Goal: Information Seeking & Learning: Learn about a topic

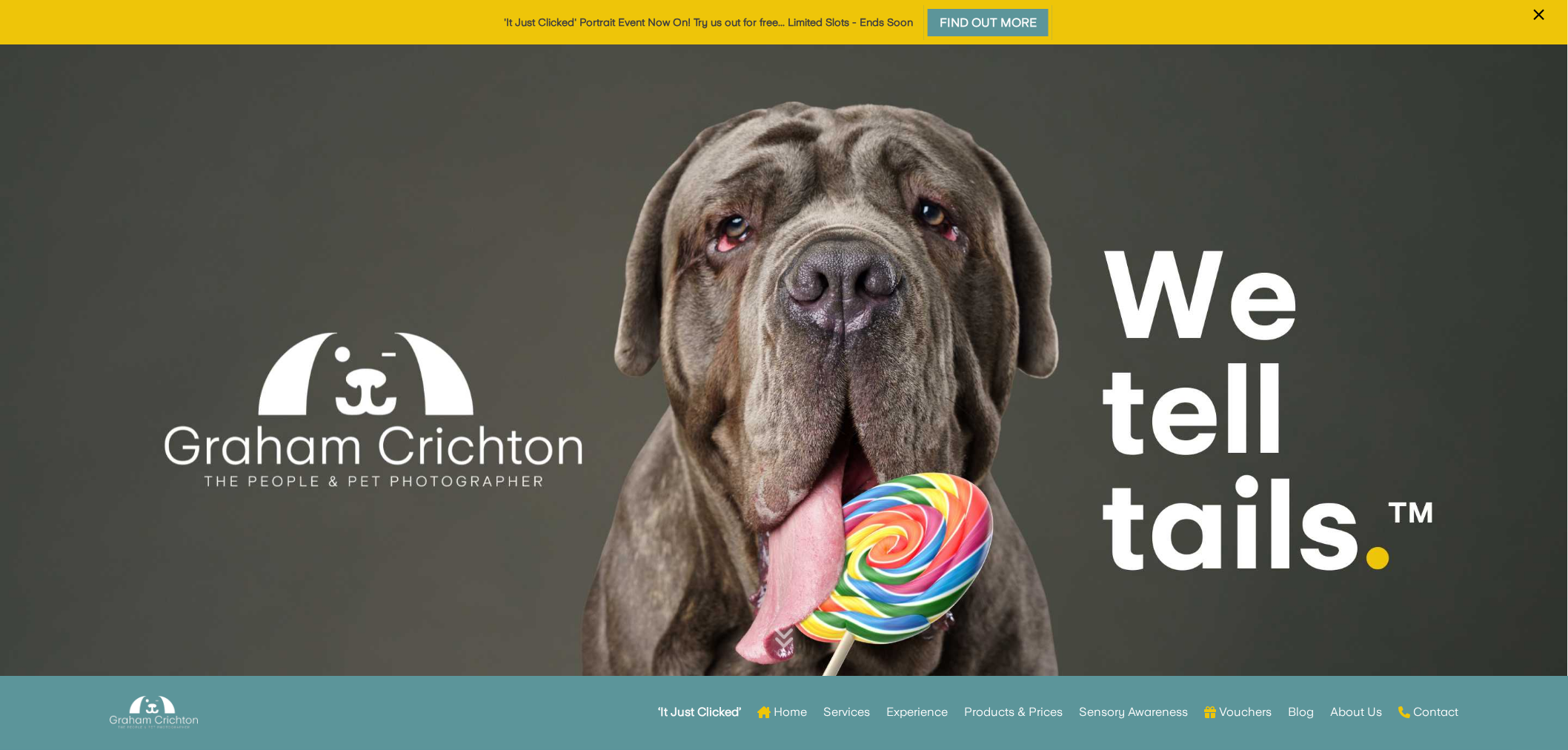
click at [820, 26] on link "'It Just Clicked' Portrait Event Now On! Try us out for free... Limited Slots -…" at bounding box center [708, 22] width 409 height 12
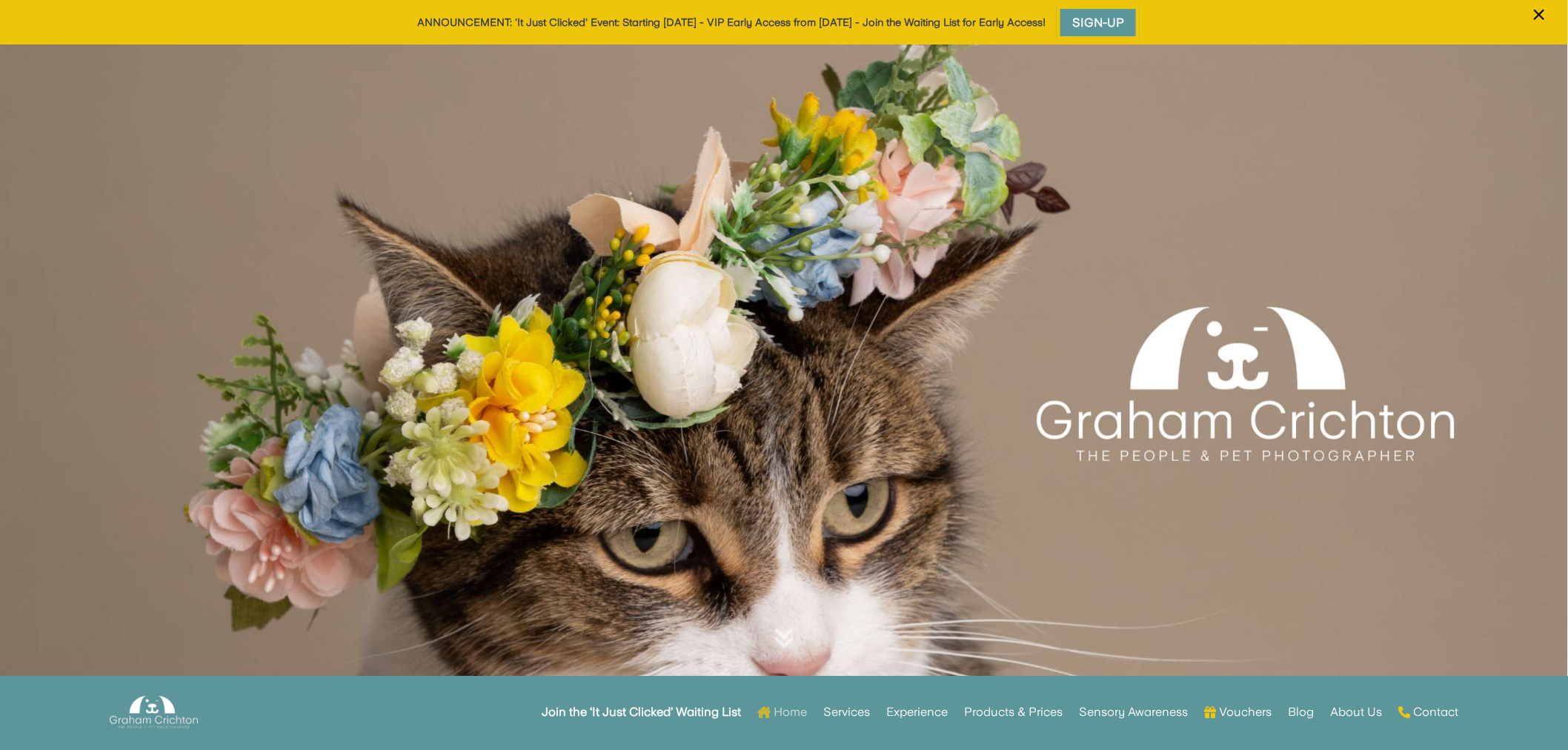
click at [786, 712] on link "Home" at bounding box center [782, 712] width 50 height 58
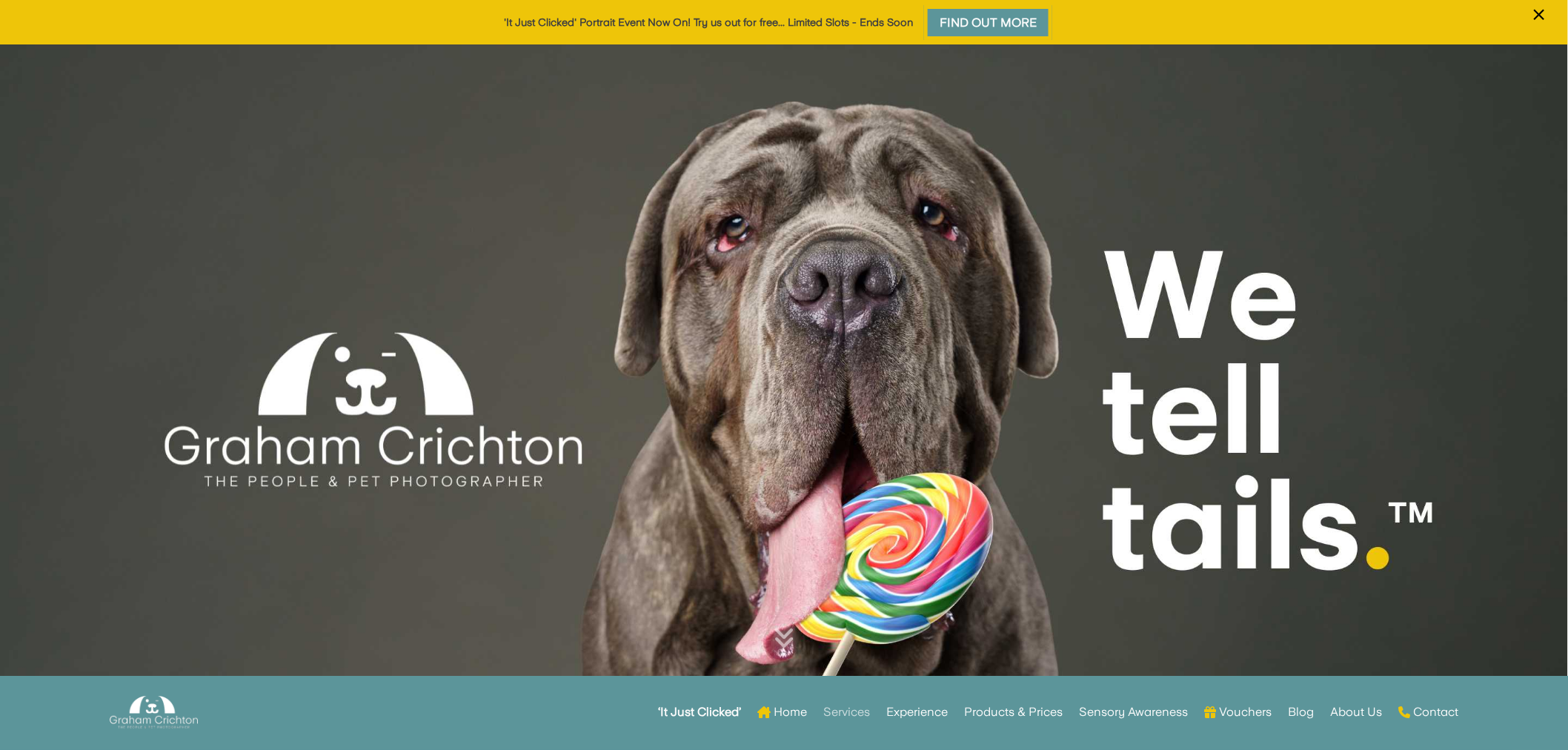
click at [863, 705] on link "Services" at bounding box center [846, 712] width 46 height 58
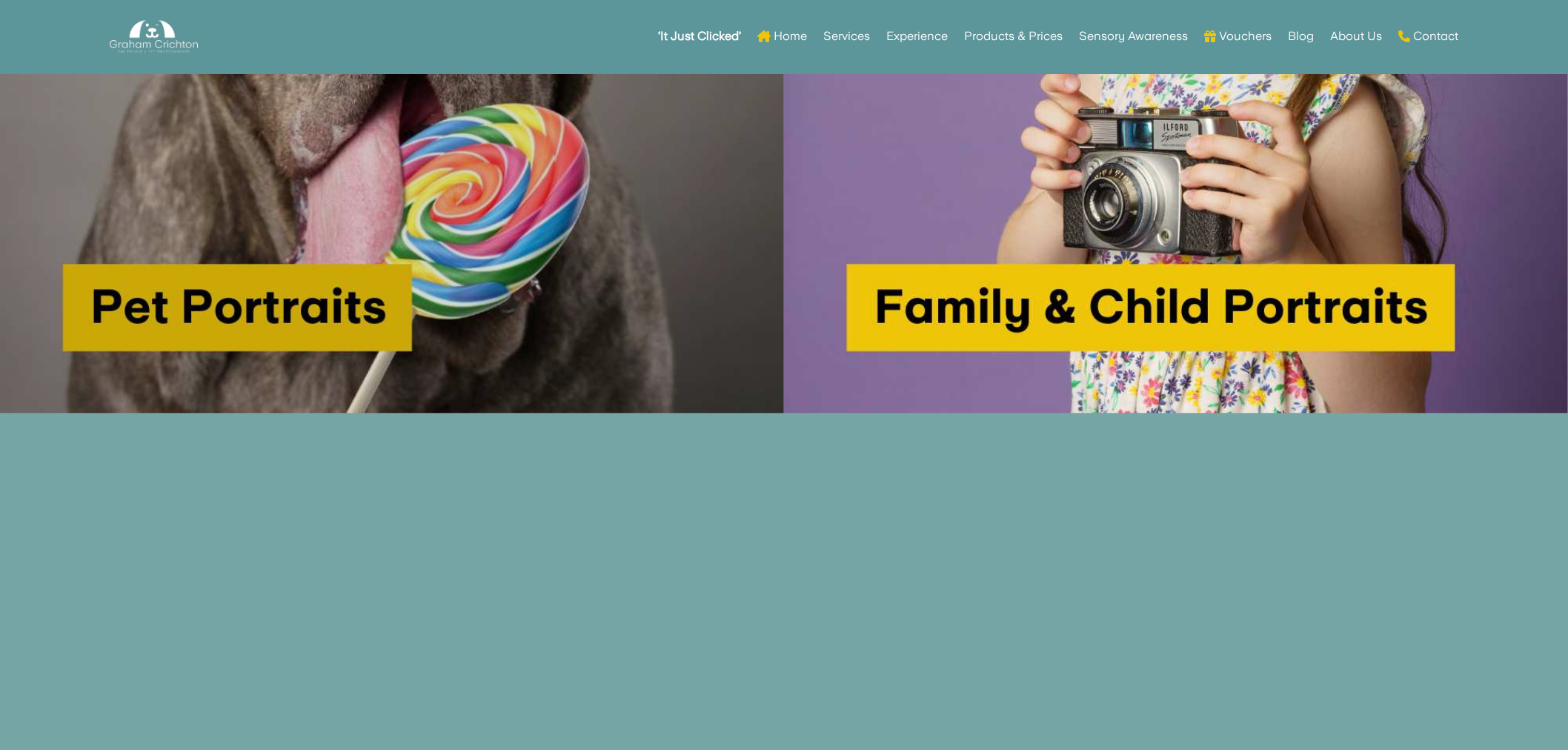
scroll to position [1335, 0]
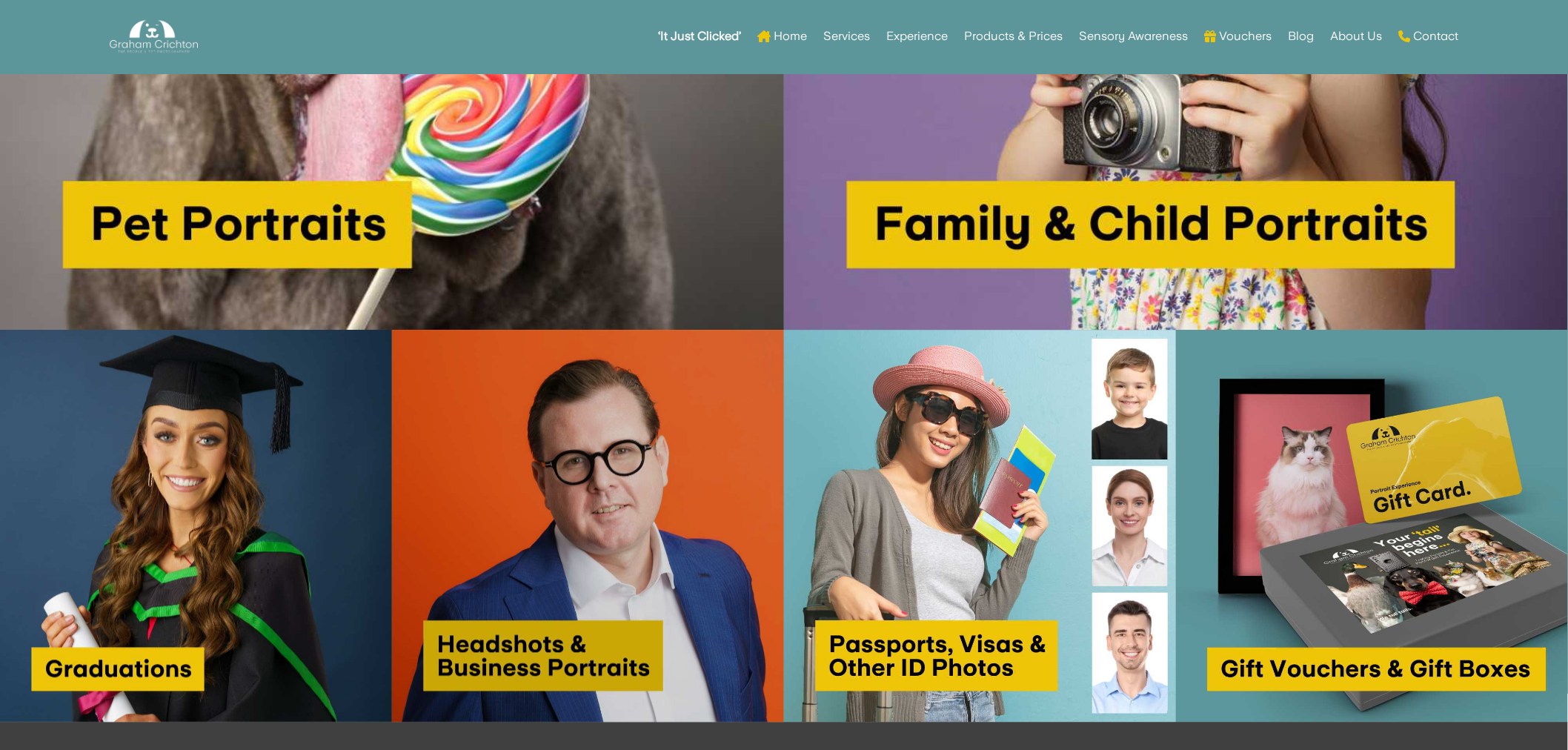
scroll to position [1380, 0]
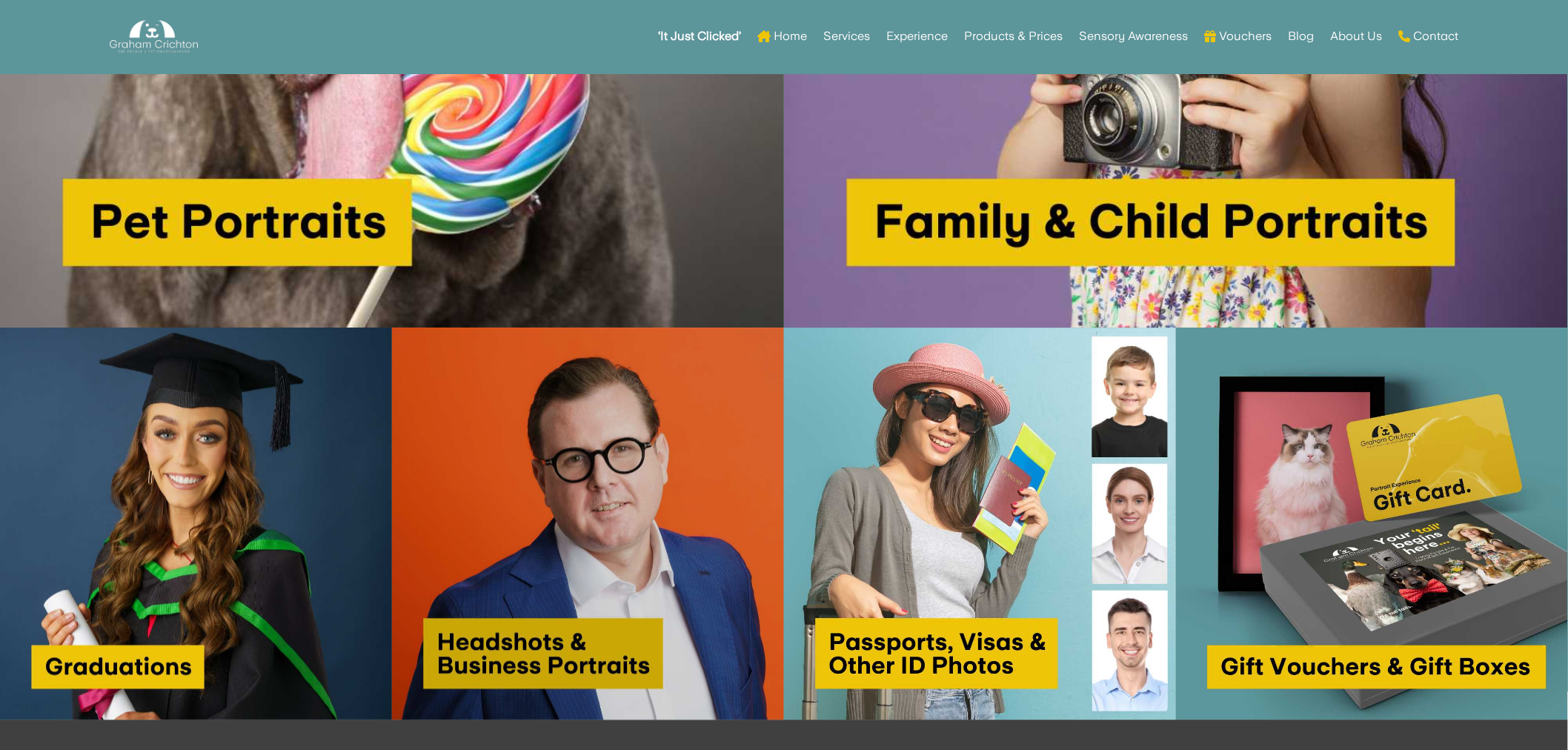
click at [646, 591] on img at bounding box center [588, 523] width 392 height 392
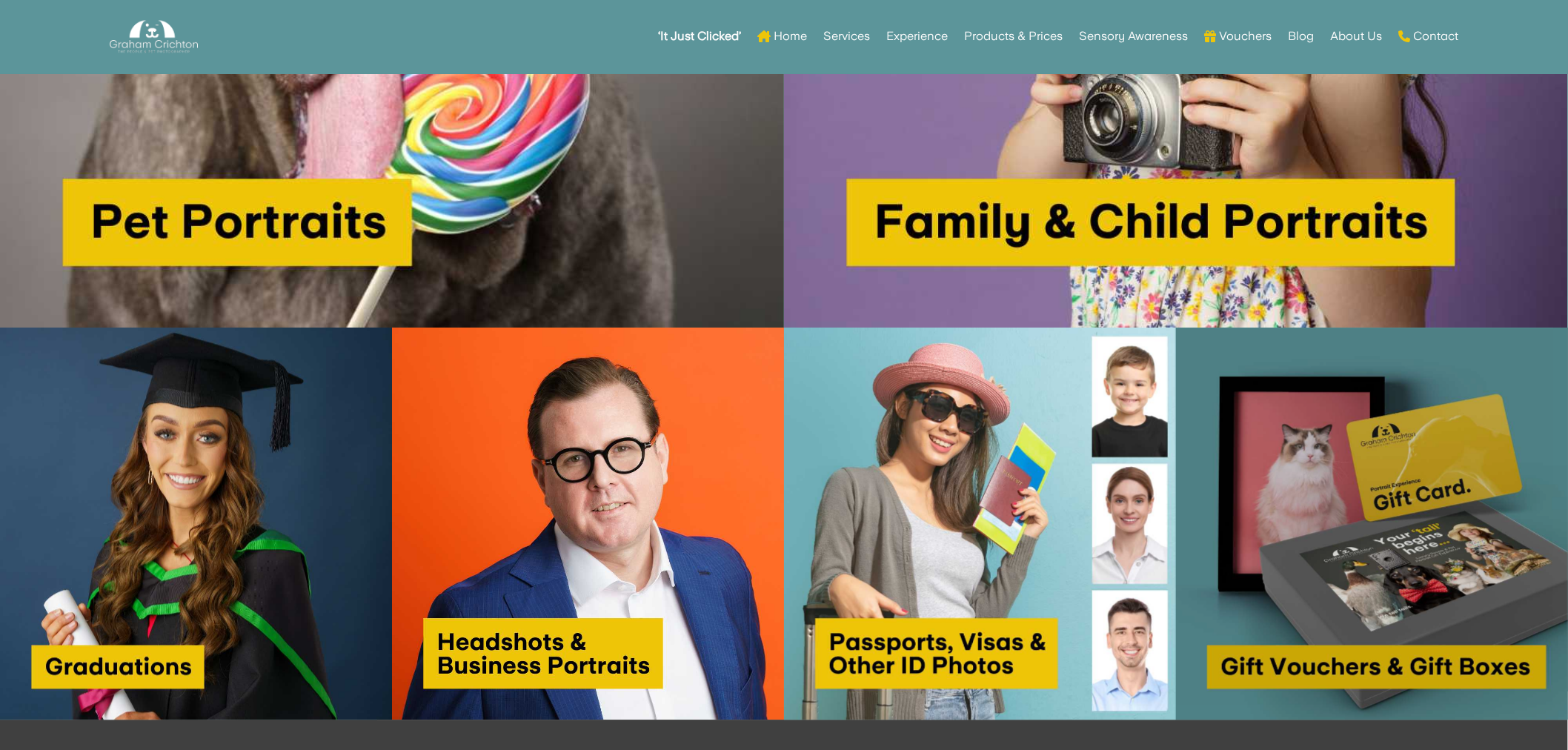
click at [1351, 624] on img at bounding box center [1372, 523] width 392 height 392
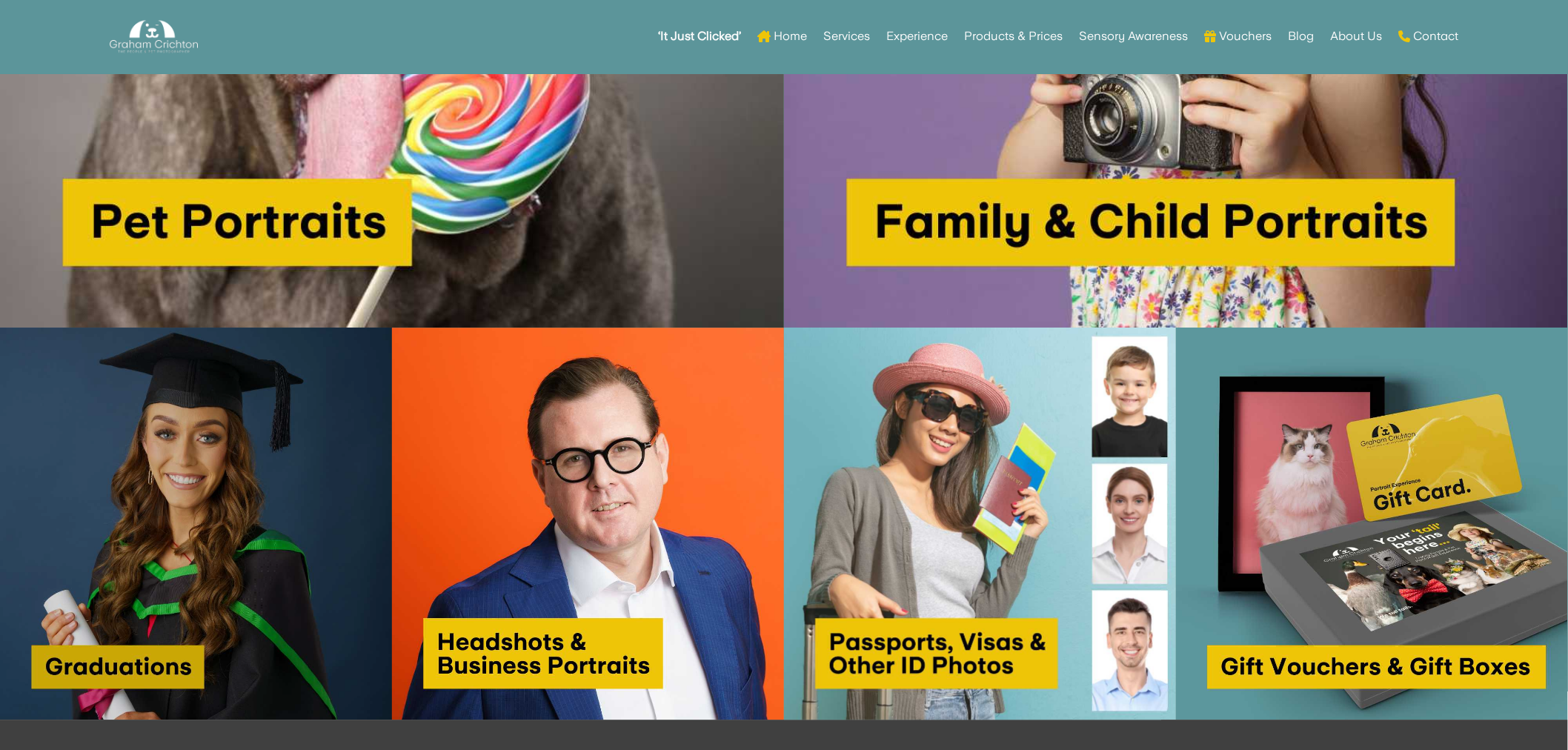
click at [167, 507] on img at bounding box center [196, 523] width 392 height 392
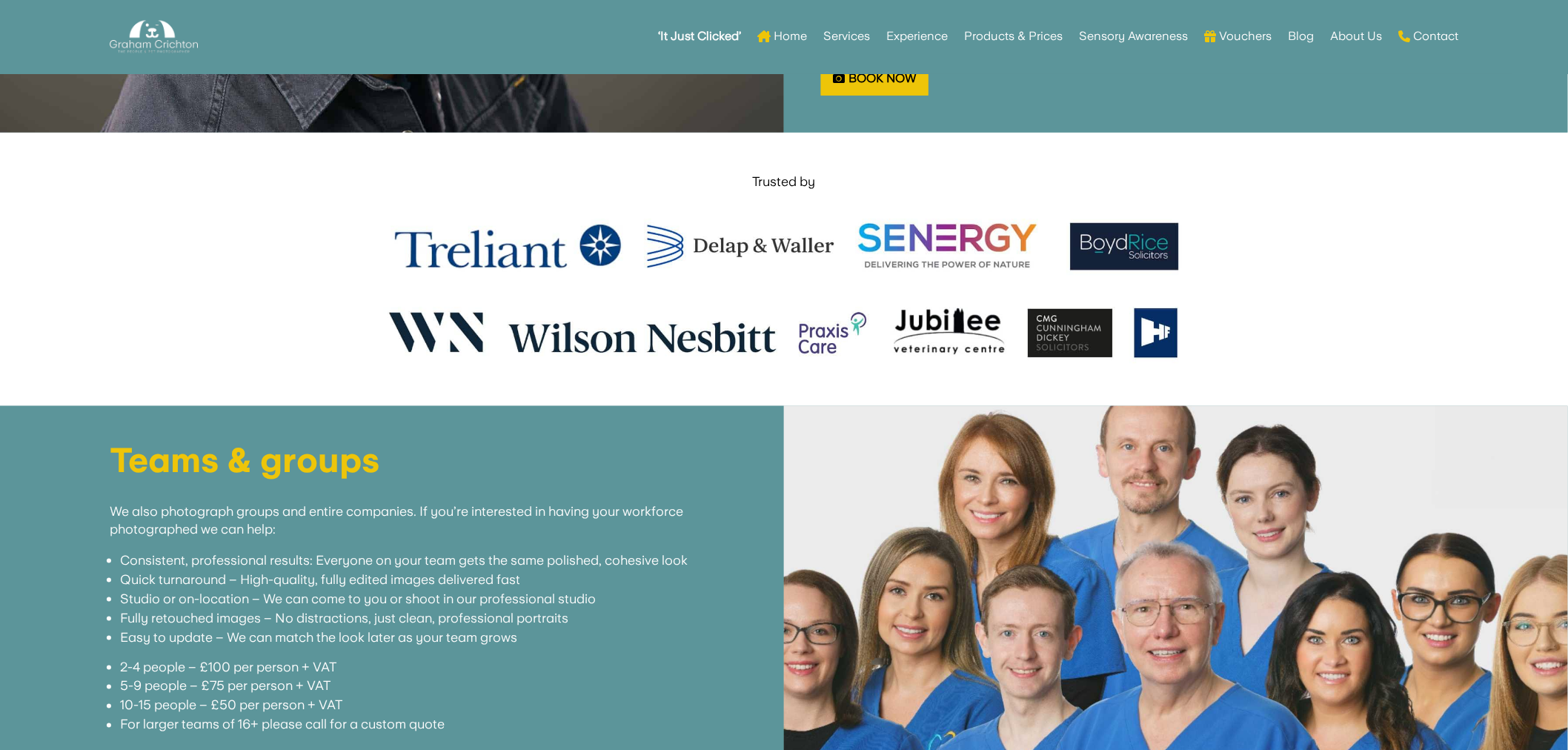
scroll to position [3018, 0]
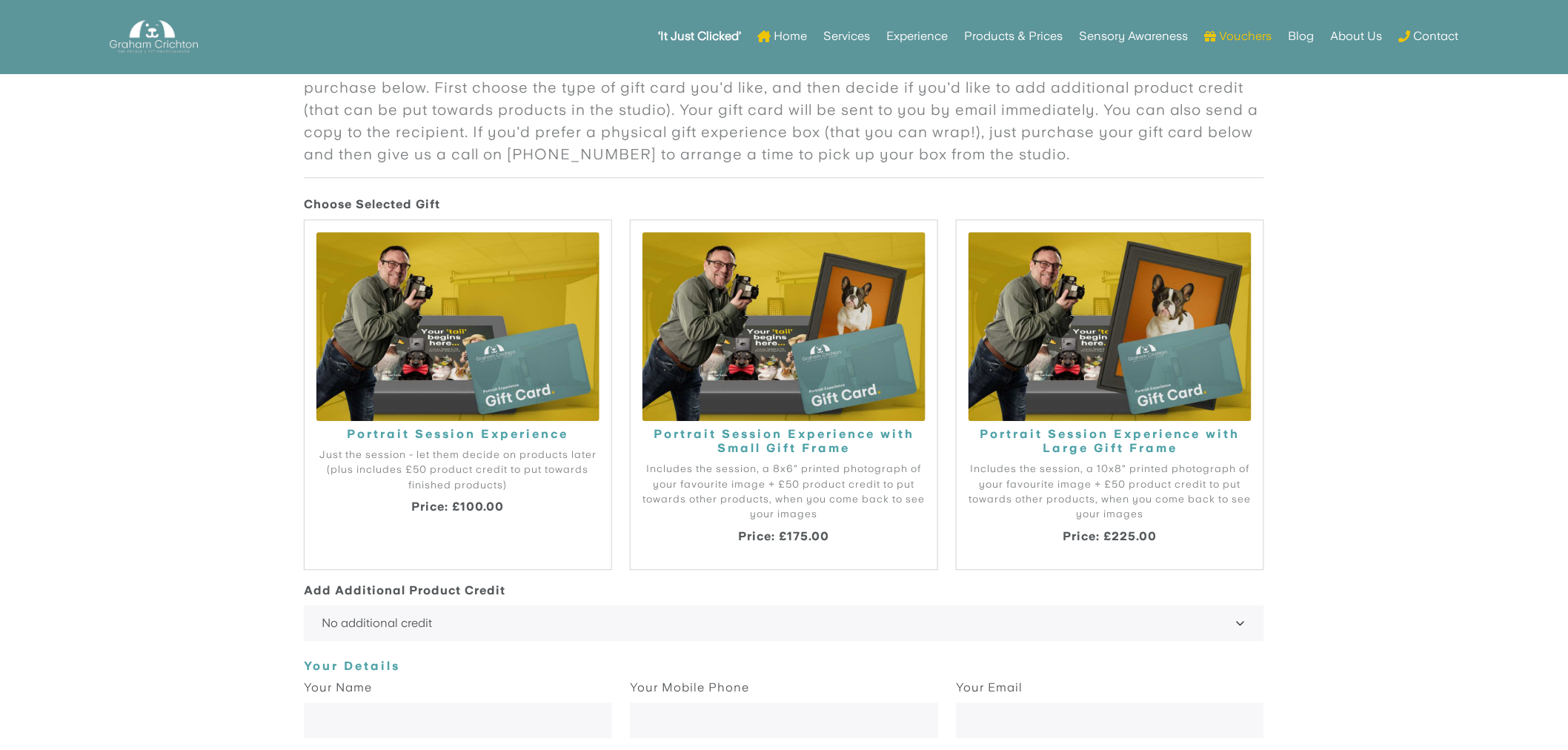
scroll to position [1357, 0]
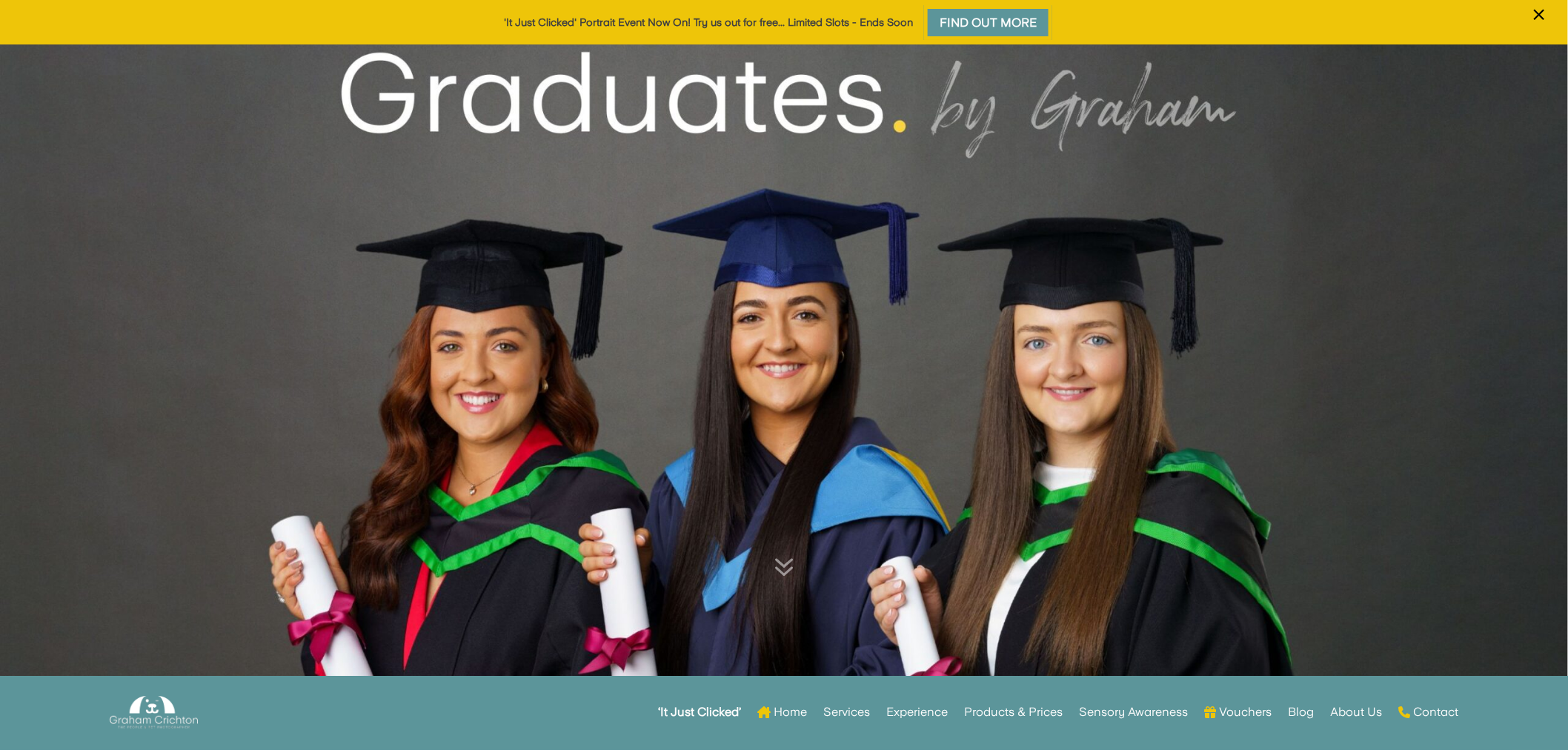
click at [593, 22] on link "'It Just Clicked' Portrait Event Now On! Try us out for free... Limited Slots -…" at bounding box center [708, 22] width 409 height 12
